Goal: Task Accomplishment & Management: Use online tool/utility

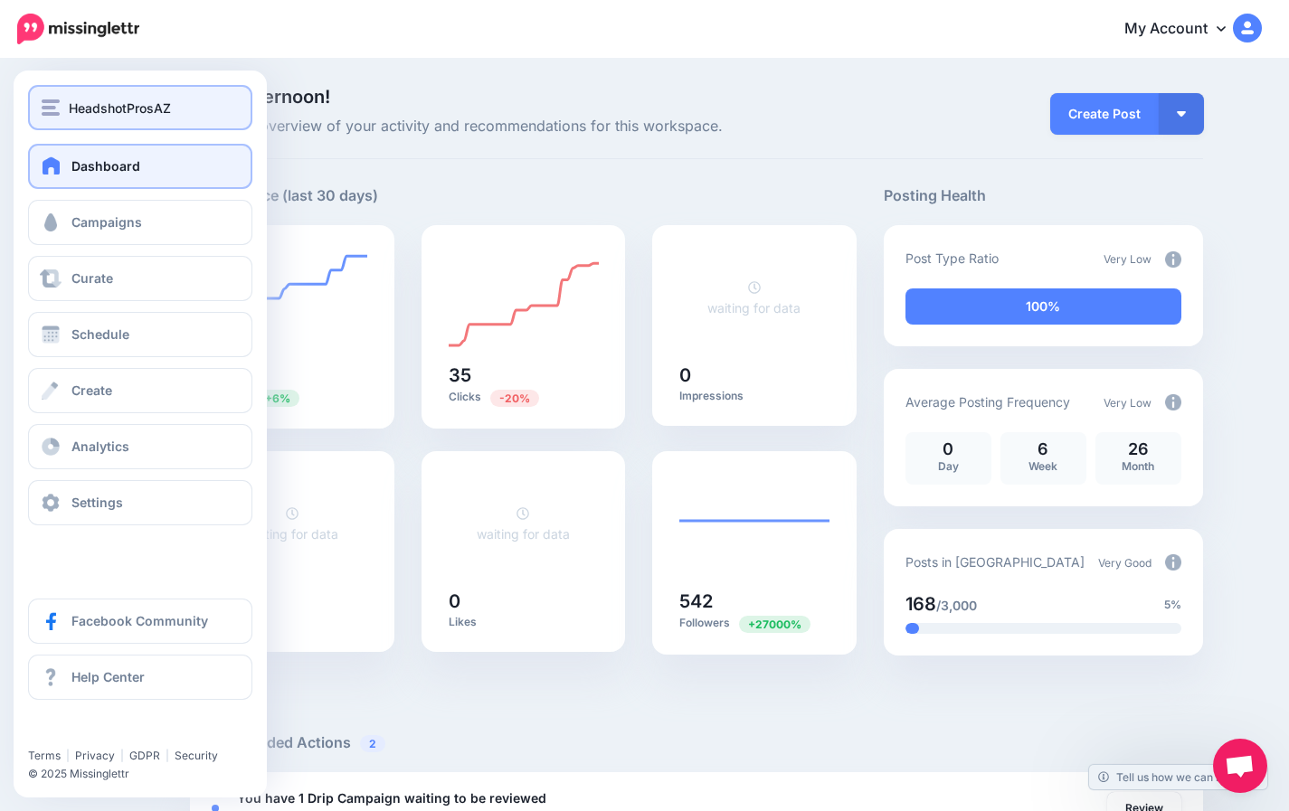
click at [59, 102] on img "button" at bounding box center [51, 108] width 18 height 16
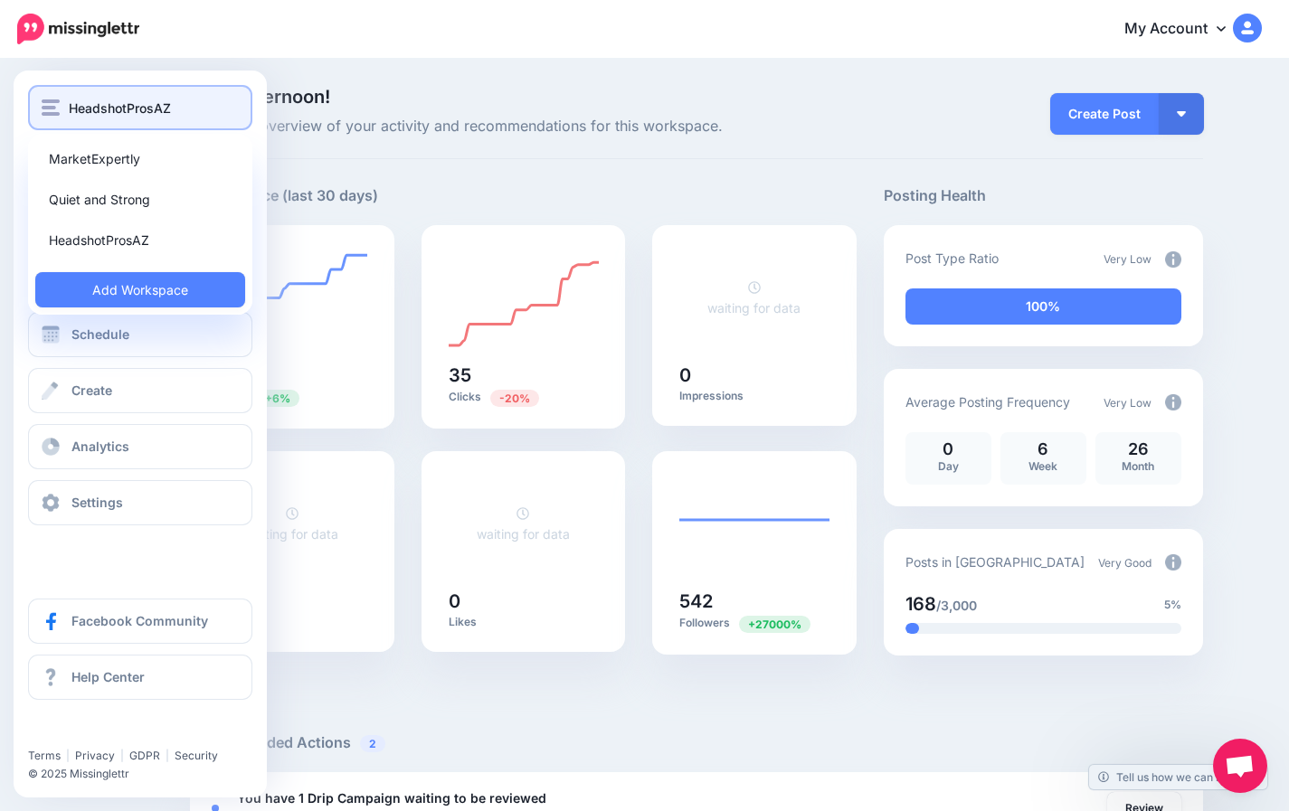
click at [122, 103] on span "HeadshotProsAZ" at bounding box center [120, 108] width 102 height 21
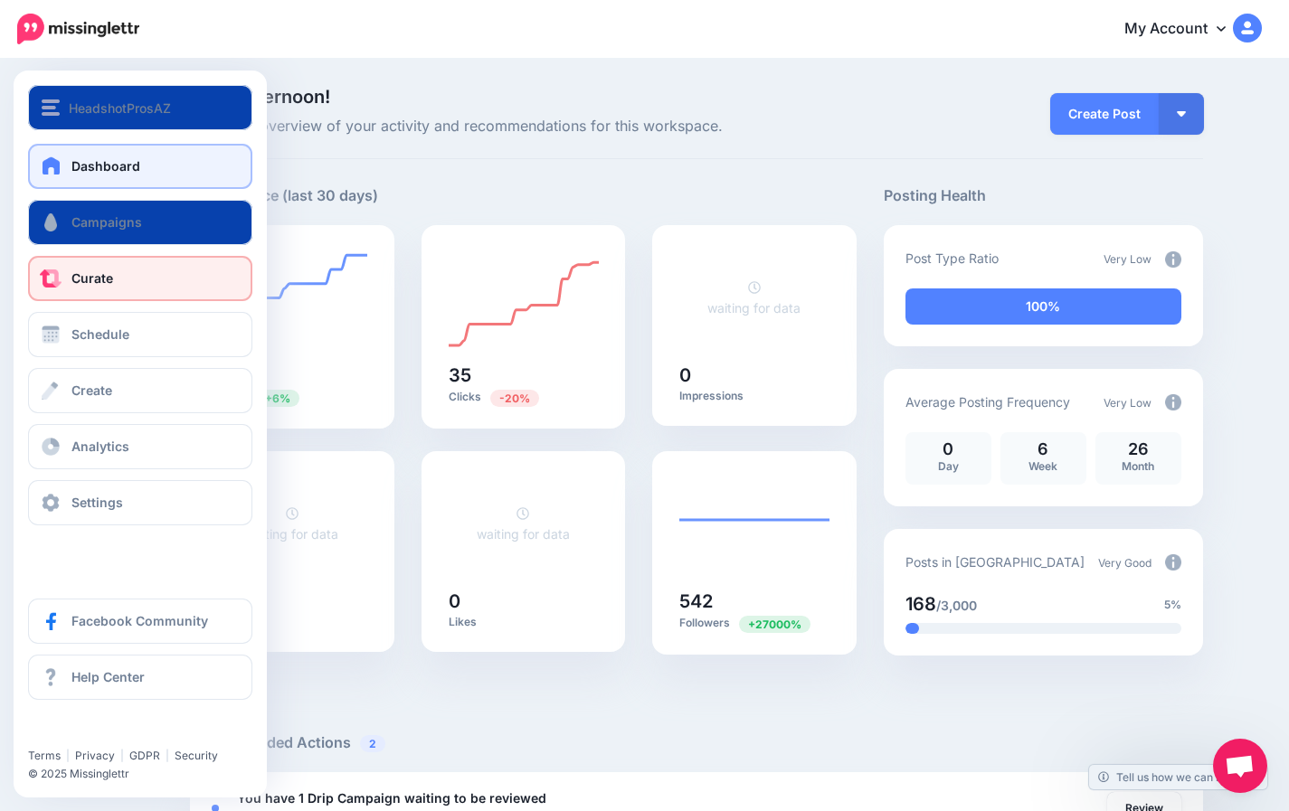
click at [124, 284] on link "Curate" at bounding box center [140, 278] width 224 height 45
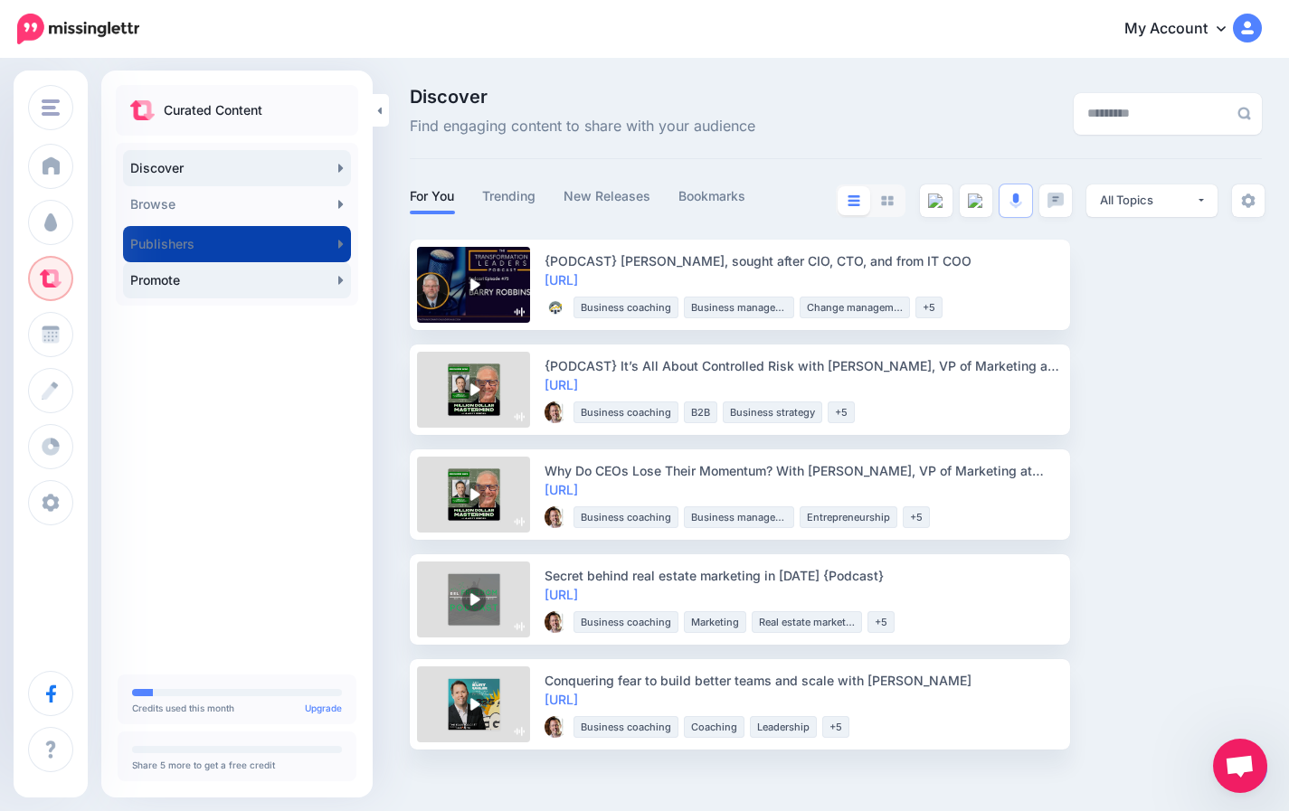
click at [192, 289] on link "Promote" at bounding box center [237, 280] width 228 height 36
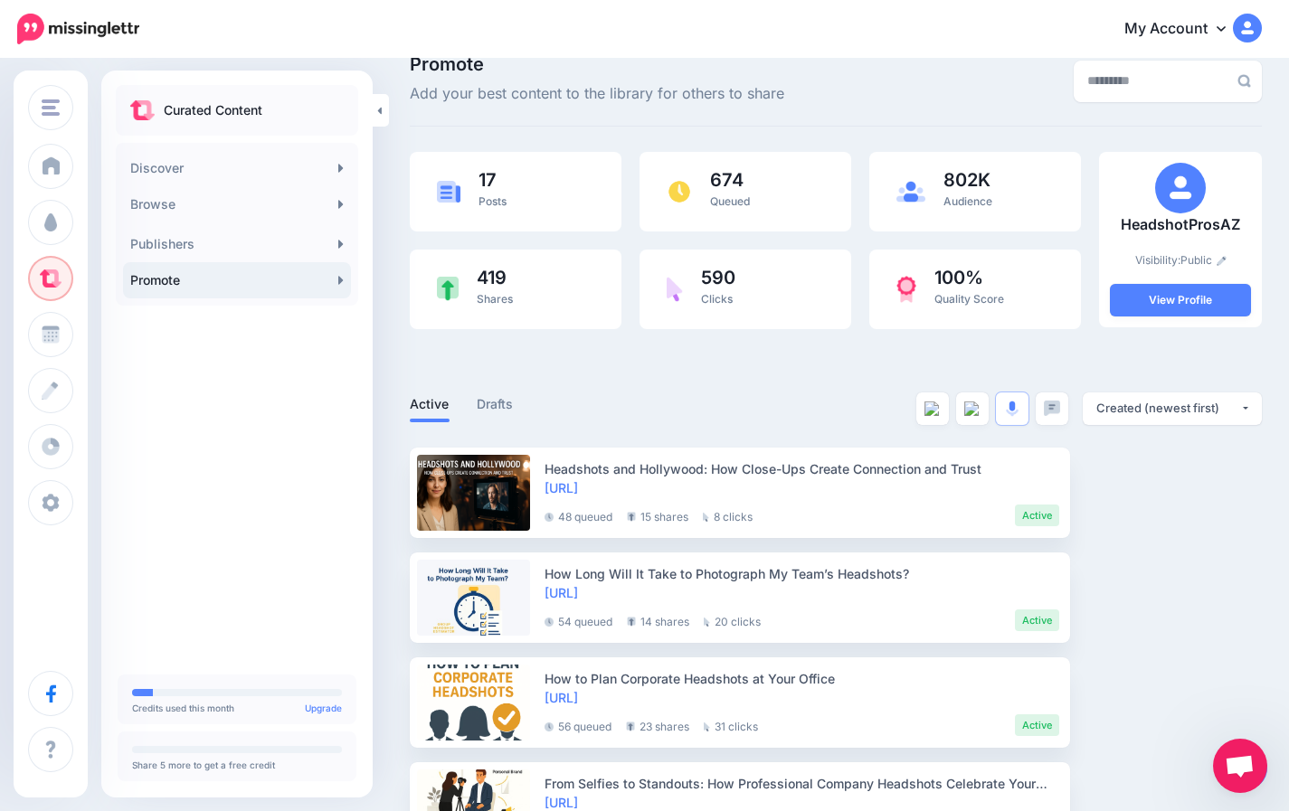
scroll to position [37, 0]
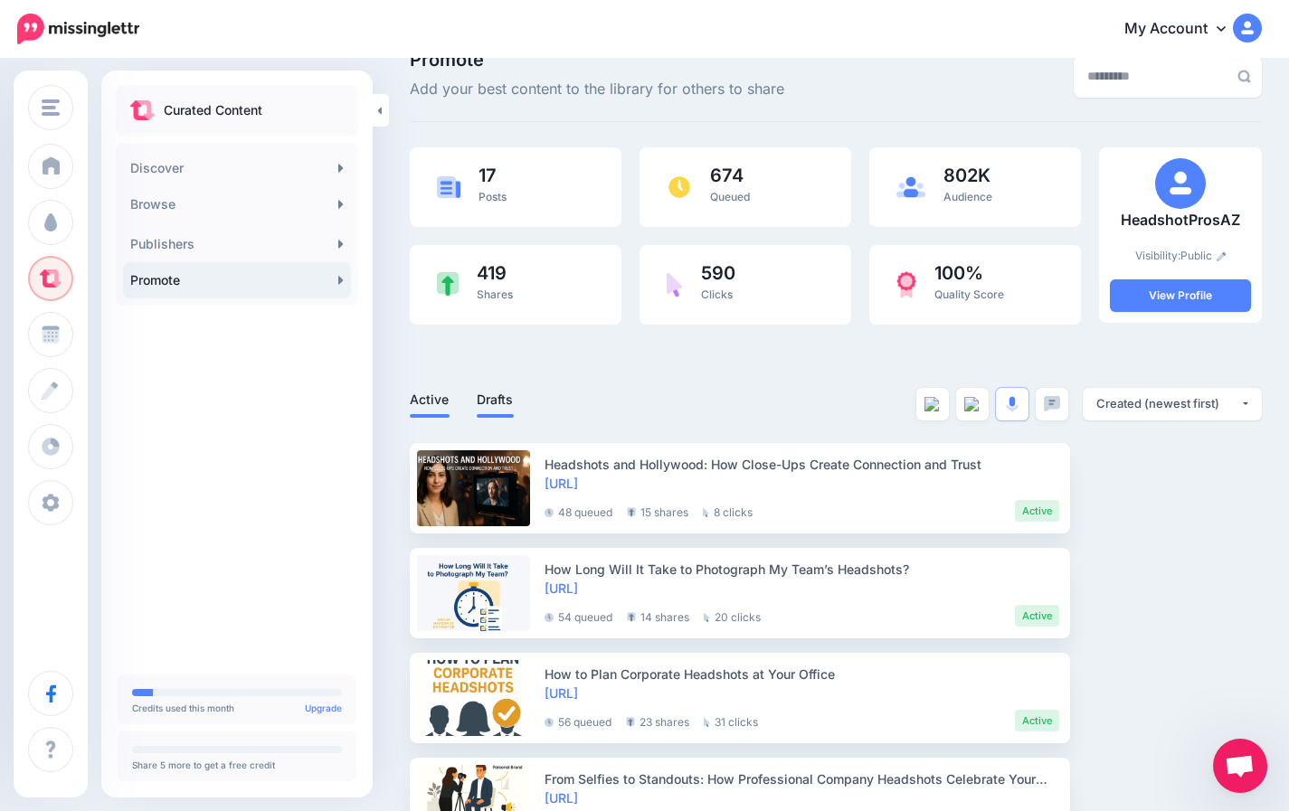
click at [504, 398] on link "Drafts" at bounding box center [495, 400] width 37 height 22
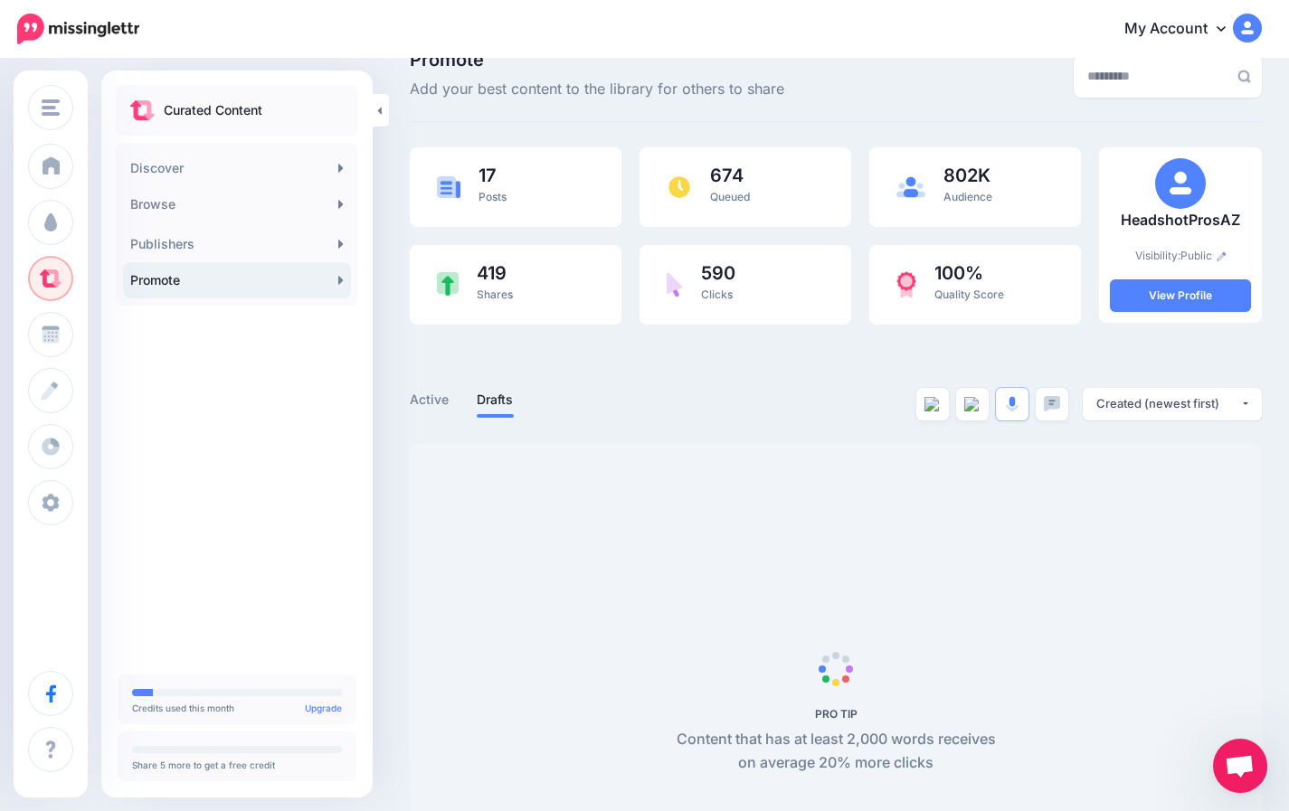
scroll to position [0, 0]
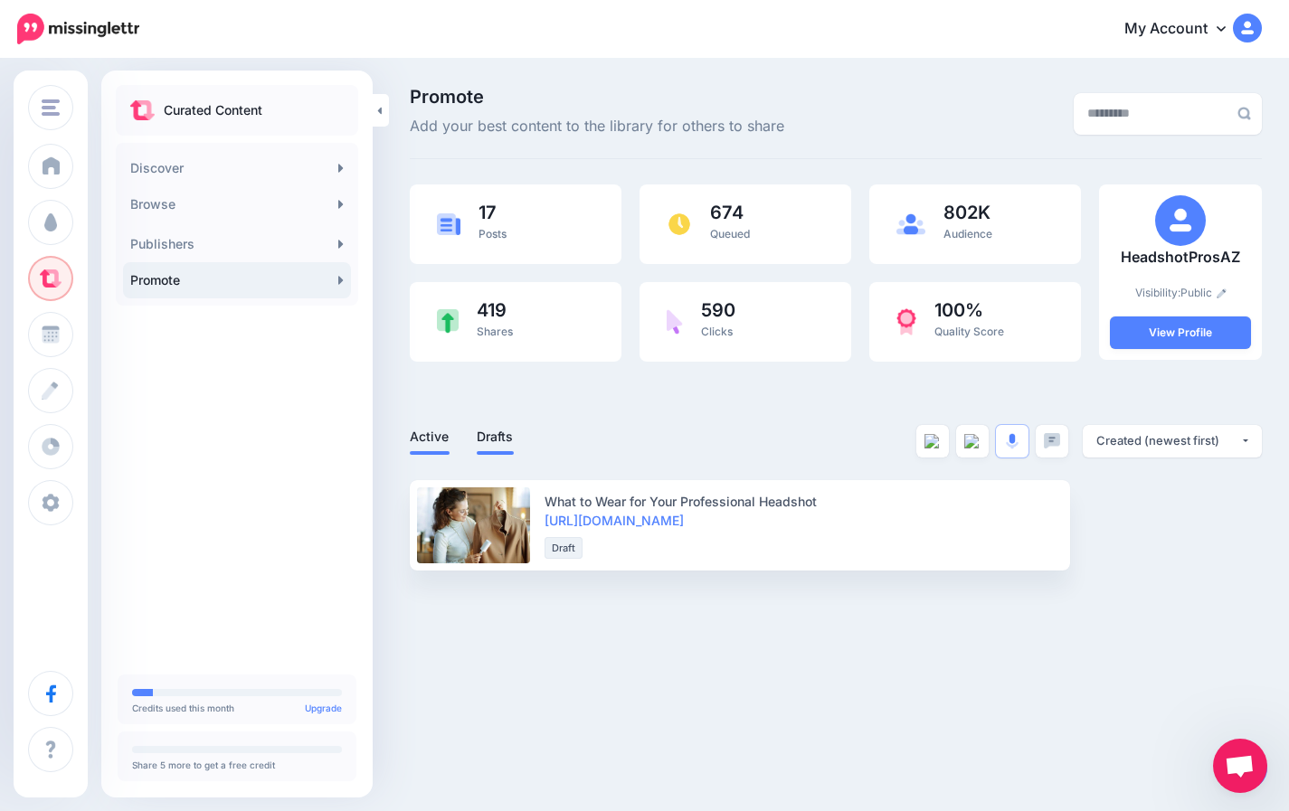
click at [432, 434] on link "Active" at bounding box center [430, 437] width 40 height 22
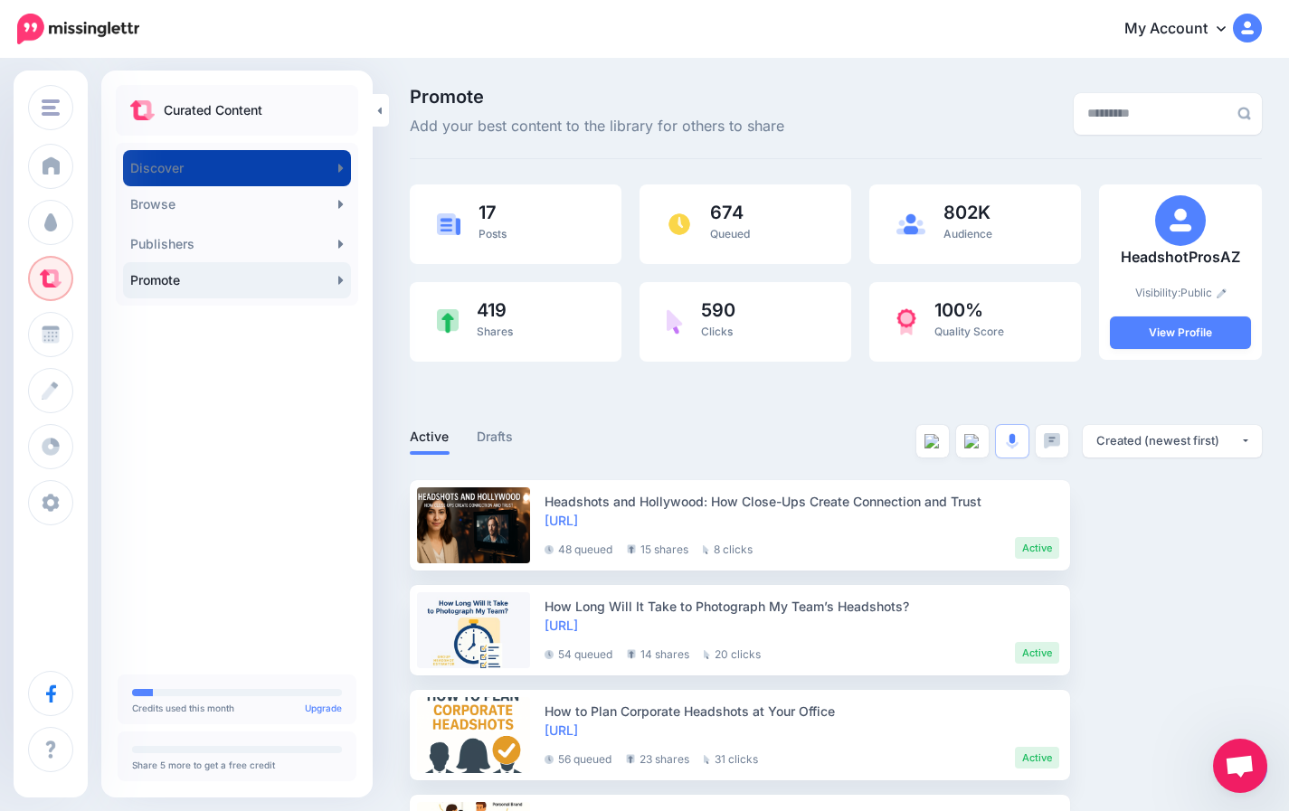
click at [545, 90] on span "Promote" at bounding box center [597, 97] width 374 height 18
